Goal: Navigation & Orientation: Find specific page/section

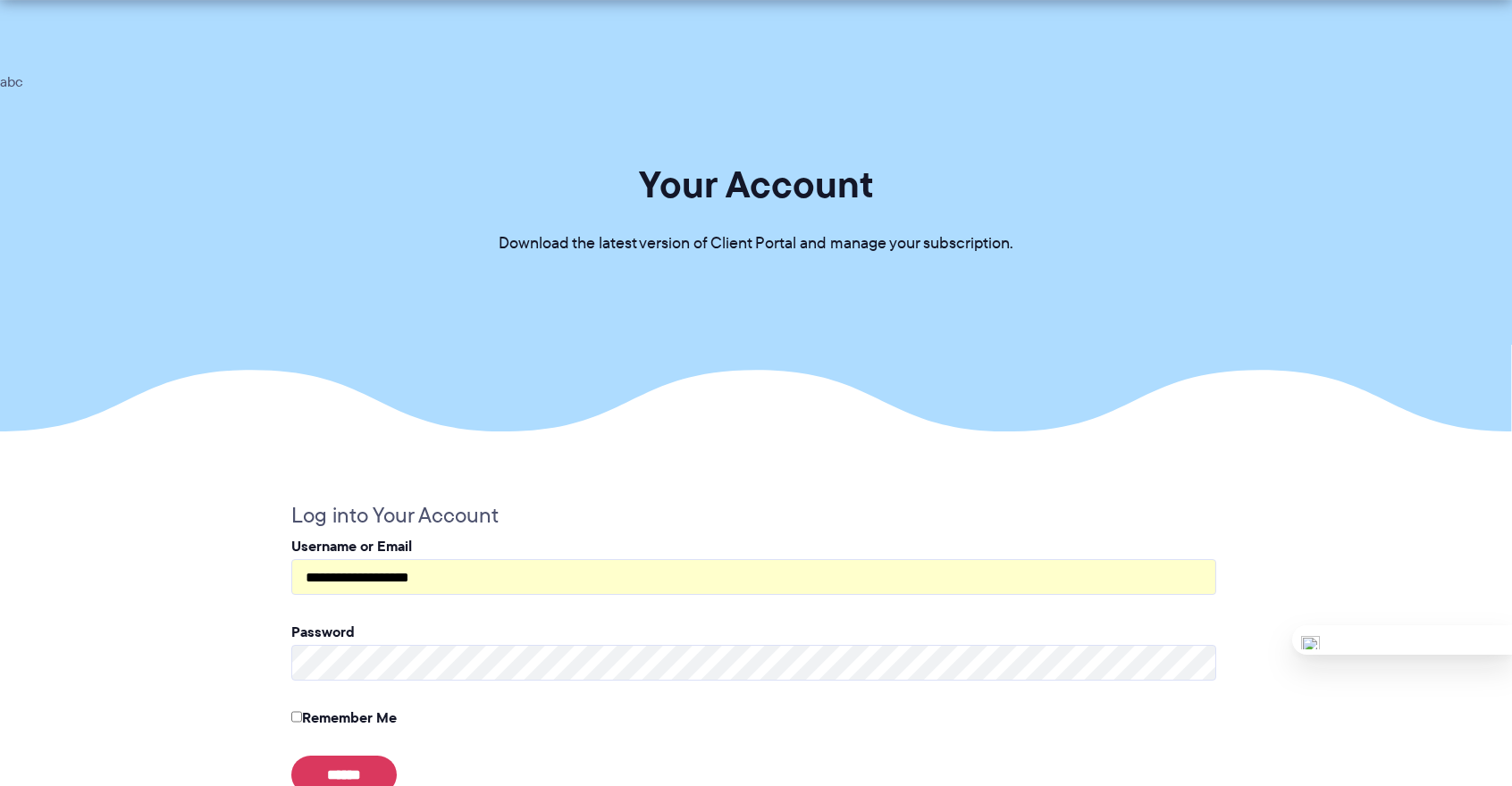
scroll to position [218, 0]
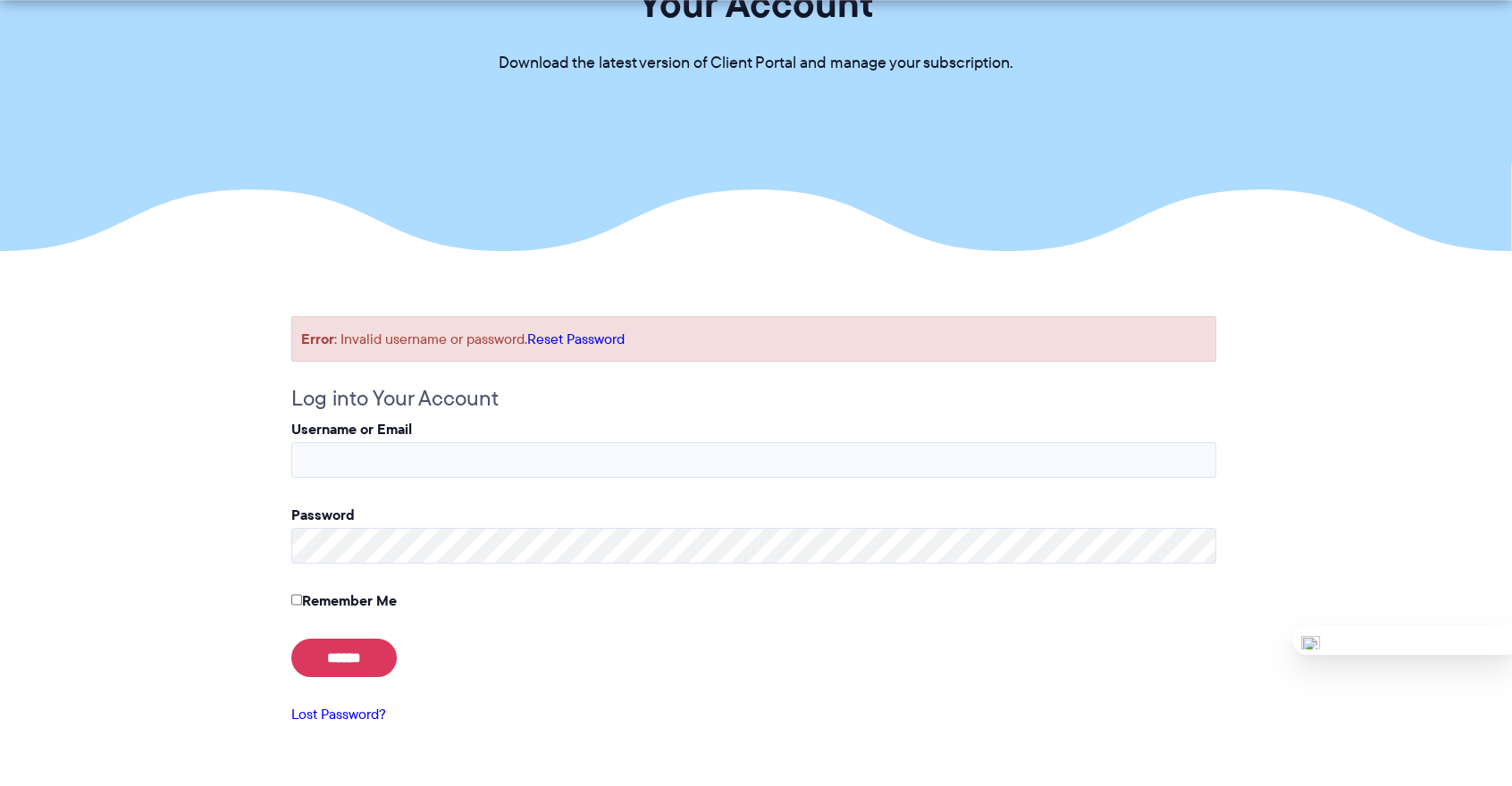
scroll to position [232, 0]
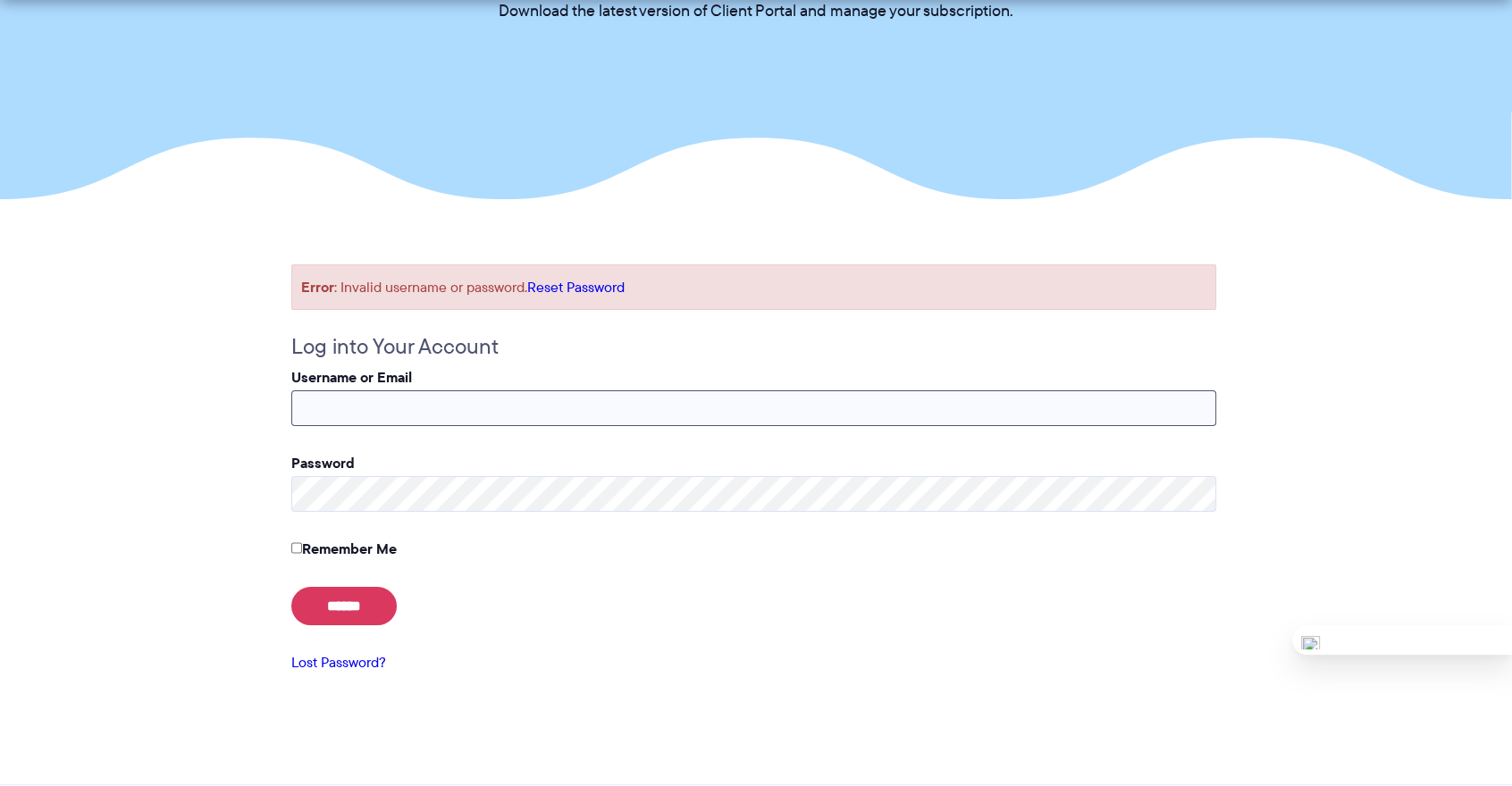
click at [357, 408] on input "Username or Email" at bounding box center [754, 408] width 925 height 36
click at [525, 596] on p "******" at bounding box center [754, 606] width 925 height 38
click at [603, 289] on link "Reset Password" at bounding box center [576, 287] width 97 height 21
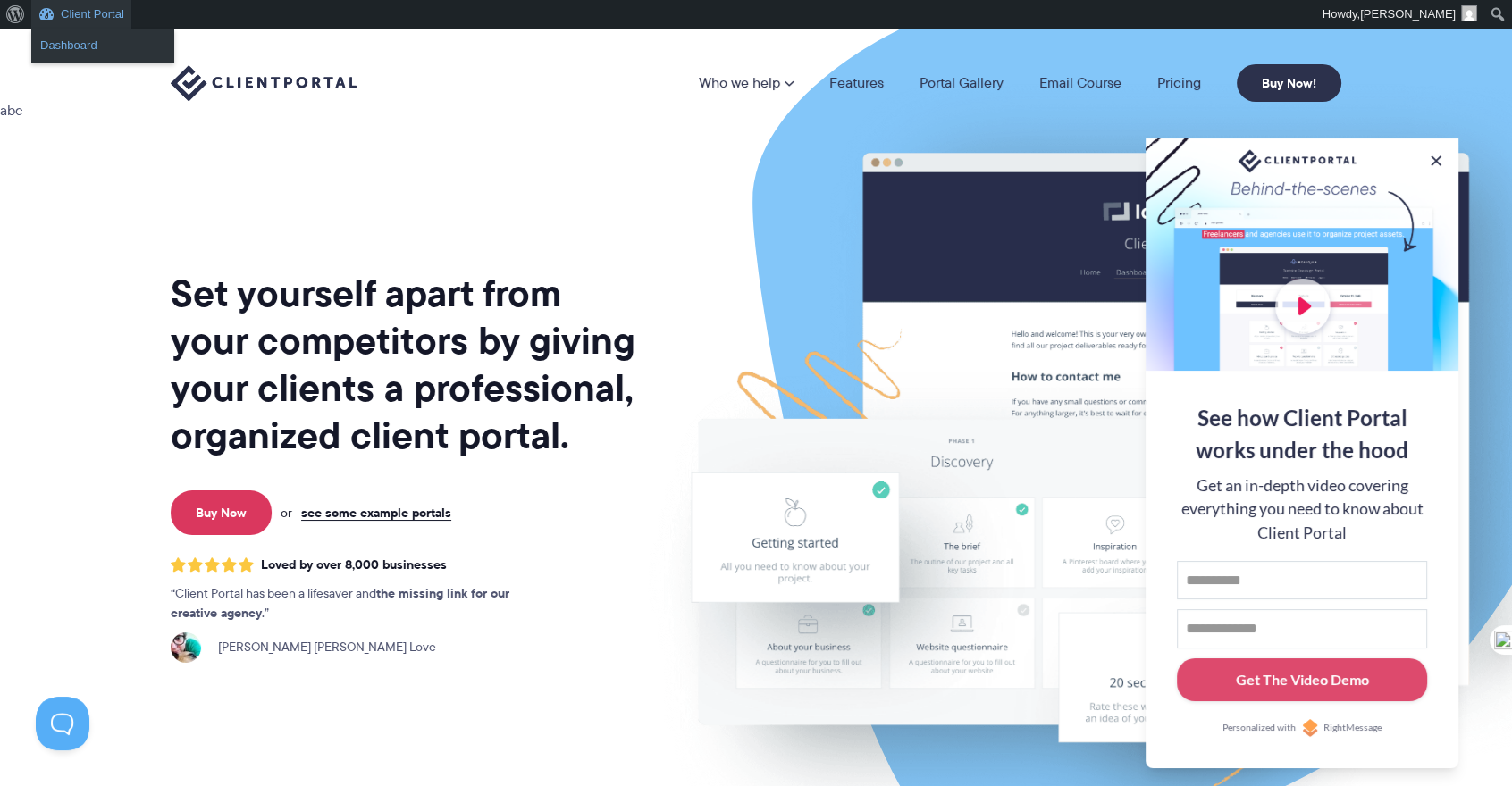
click at [66, 41] on link "Dashboard" at bounding box center [103, 46] width 143 height 23
click at [1440, 154] on button at bounding box center [1437, 161] width 22 height 22
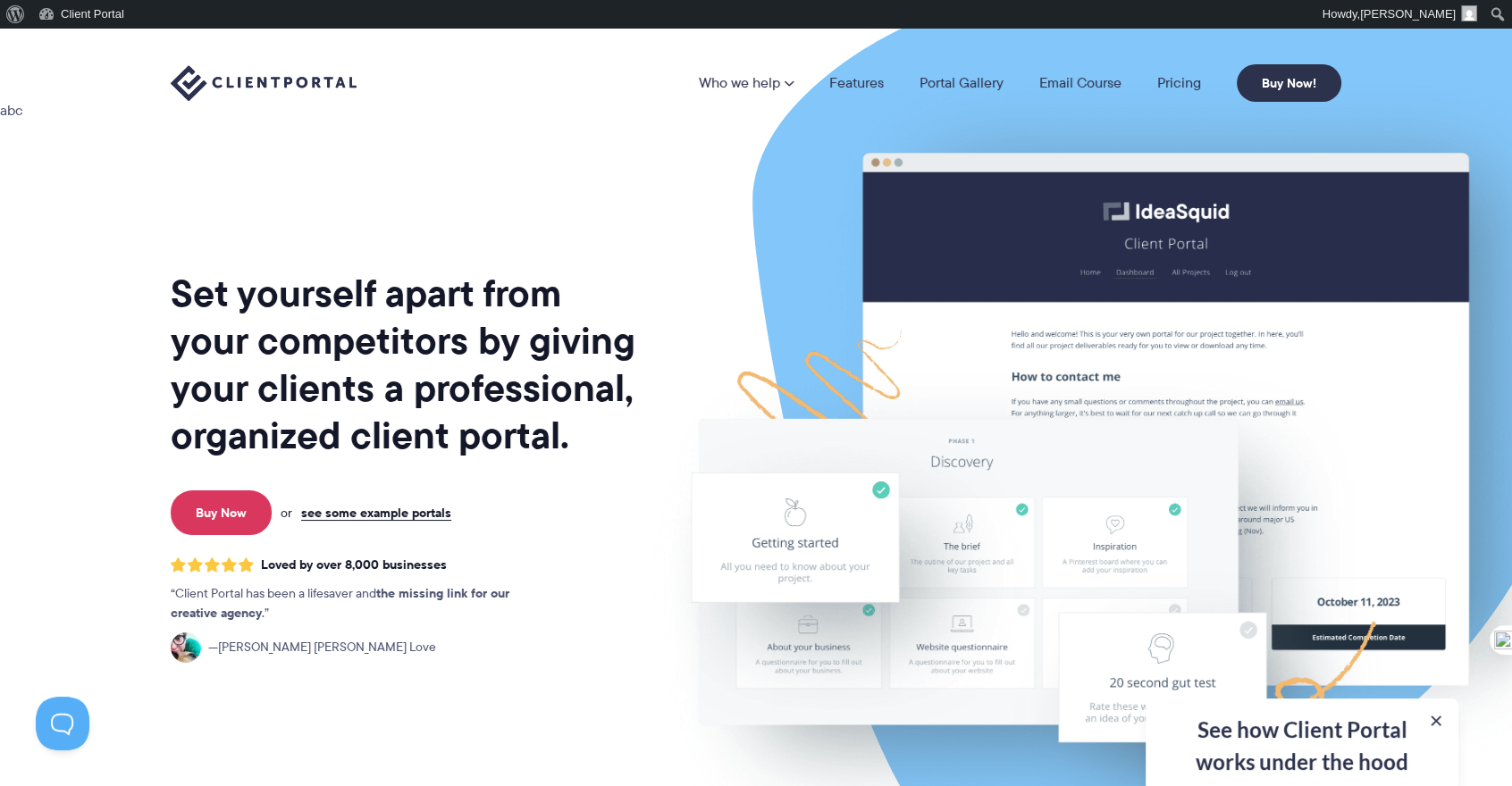
click at [1104, 50] on div "Who we help Who we help →" at bounding box center [756, 82] width 1512 height 109
click at [921, 81] on link "Portal Gallery" at bounding box center [962, 83] width 84 height 15
